Goal: Book appointment/travel/reservation

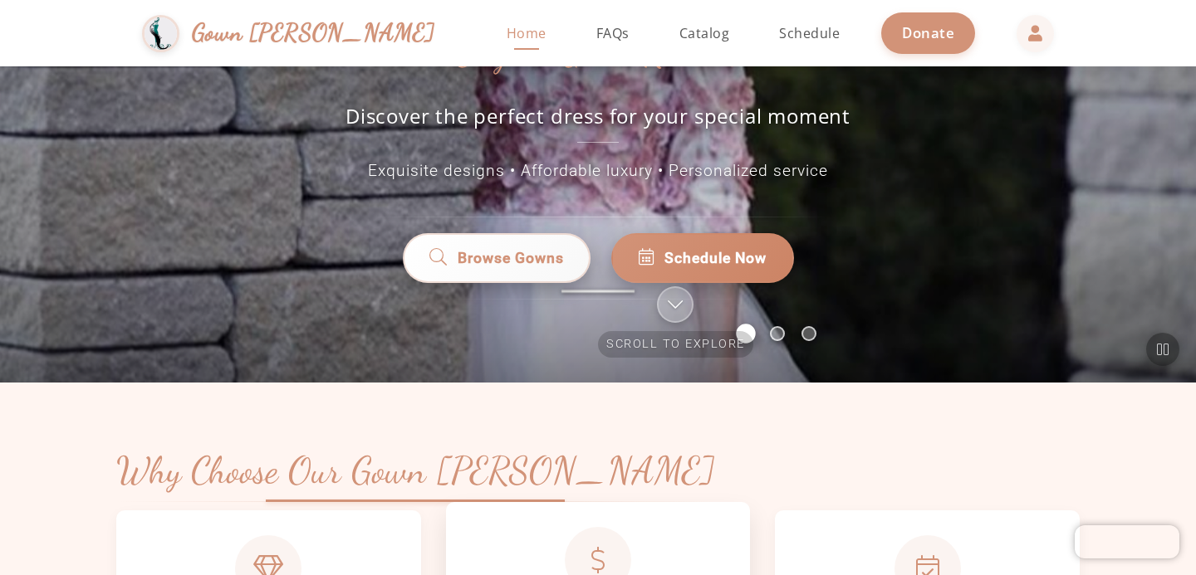
scroll to position [183, 0]
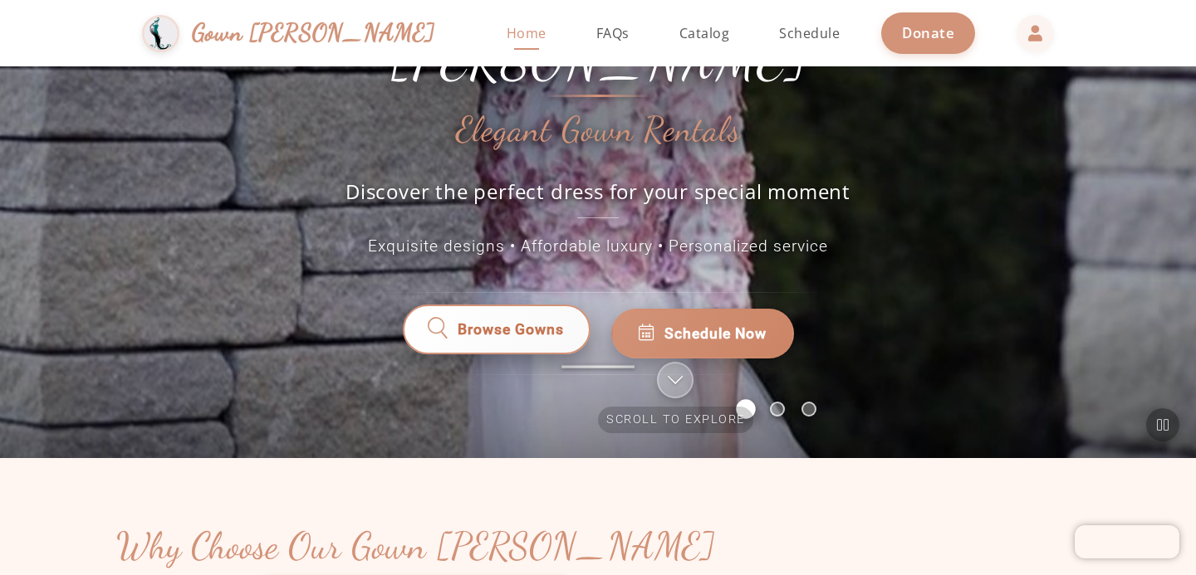
click at [515, 322] on span "Browse Gowns" at bounding box center [510, 333] width 109 height 22
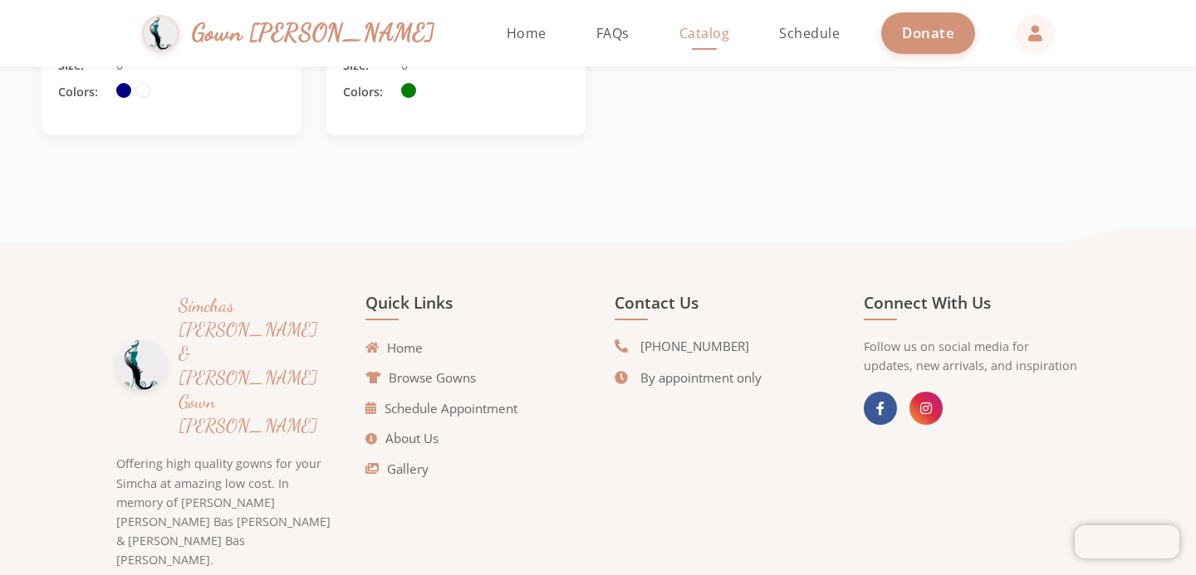
scroll to position [1504, 0]
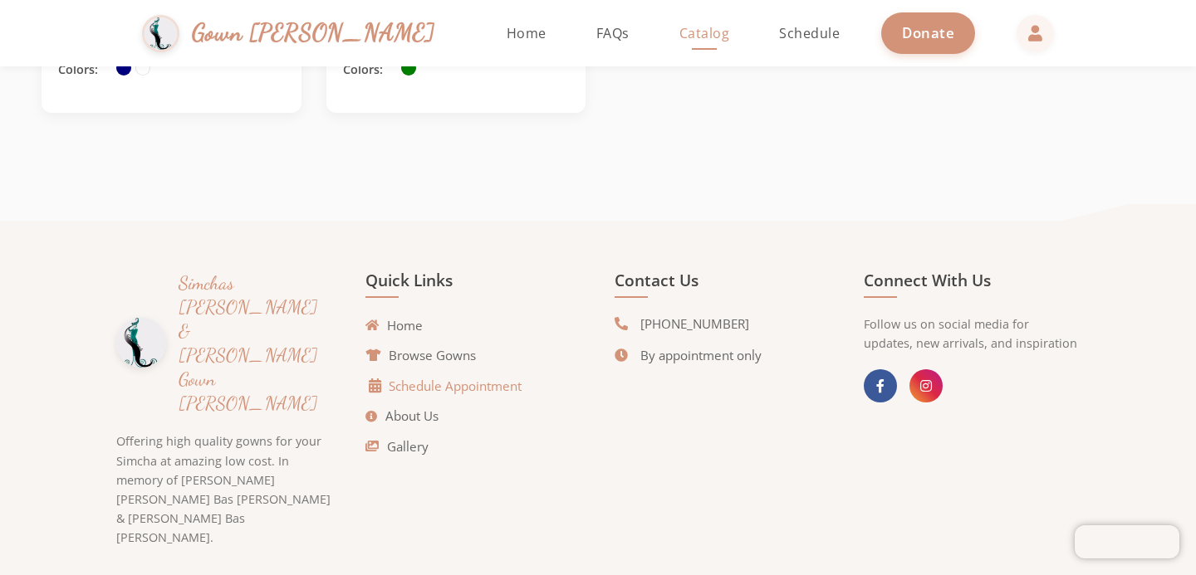
click at [462, 388] on link "Schedule Appointment" at bounding box center [445, 386] width 152 height 19
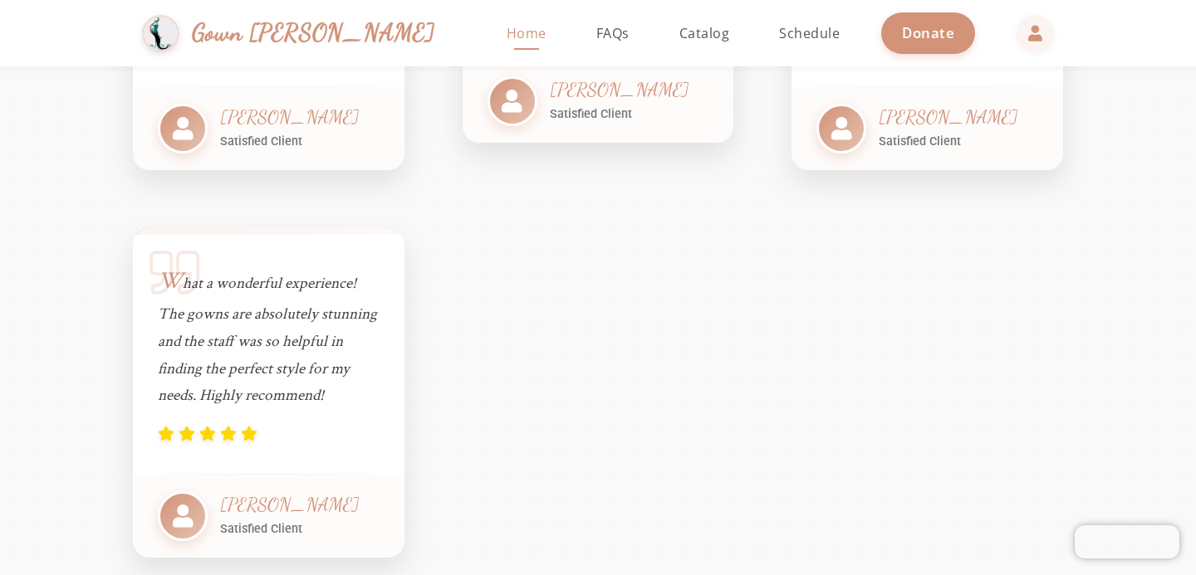
scroll to position [3769, 0]
